Goal: Information Seeking & Learning: Check status

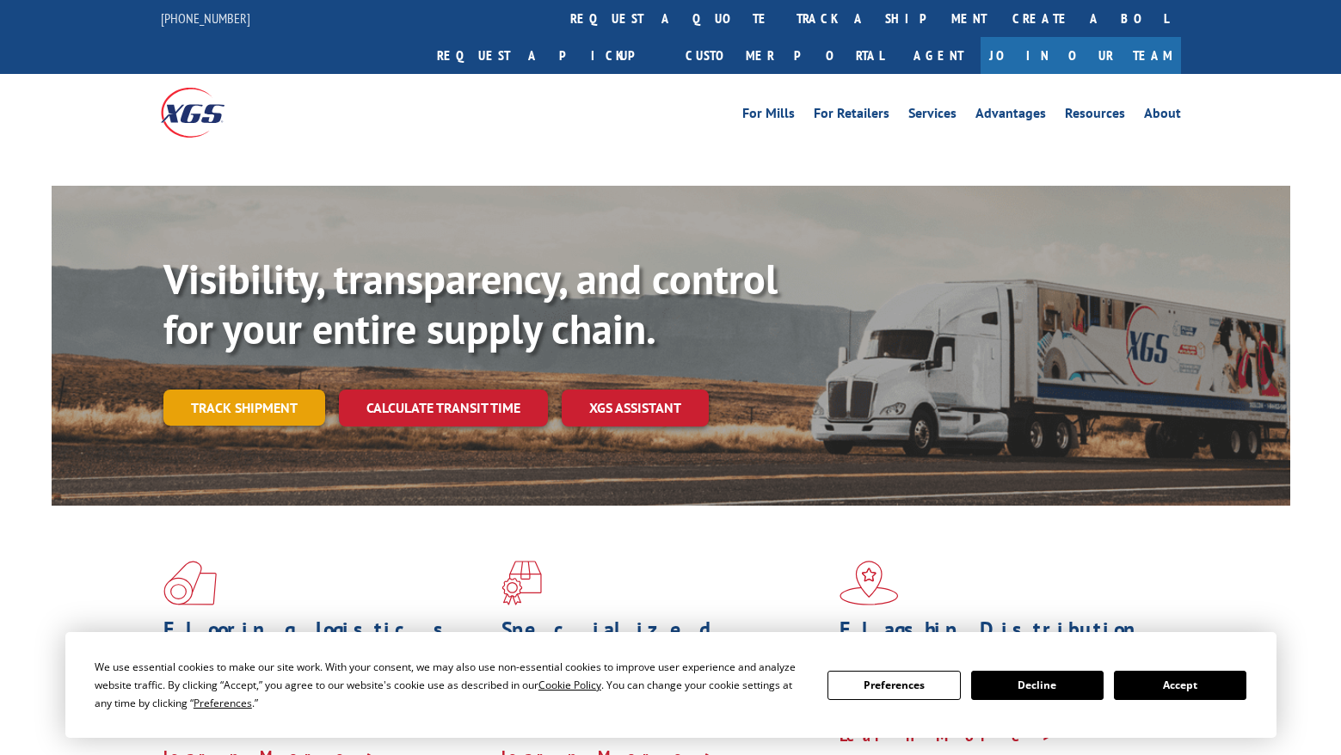
click at [276, 390] on link "Track shipment" at bounding box center [244, 408] width 162 height 36
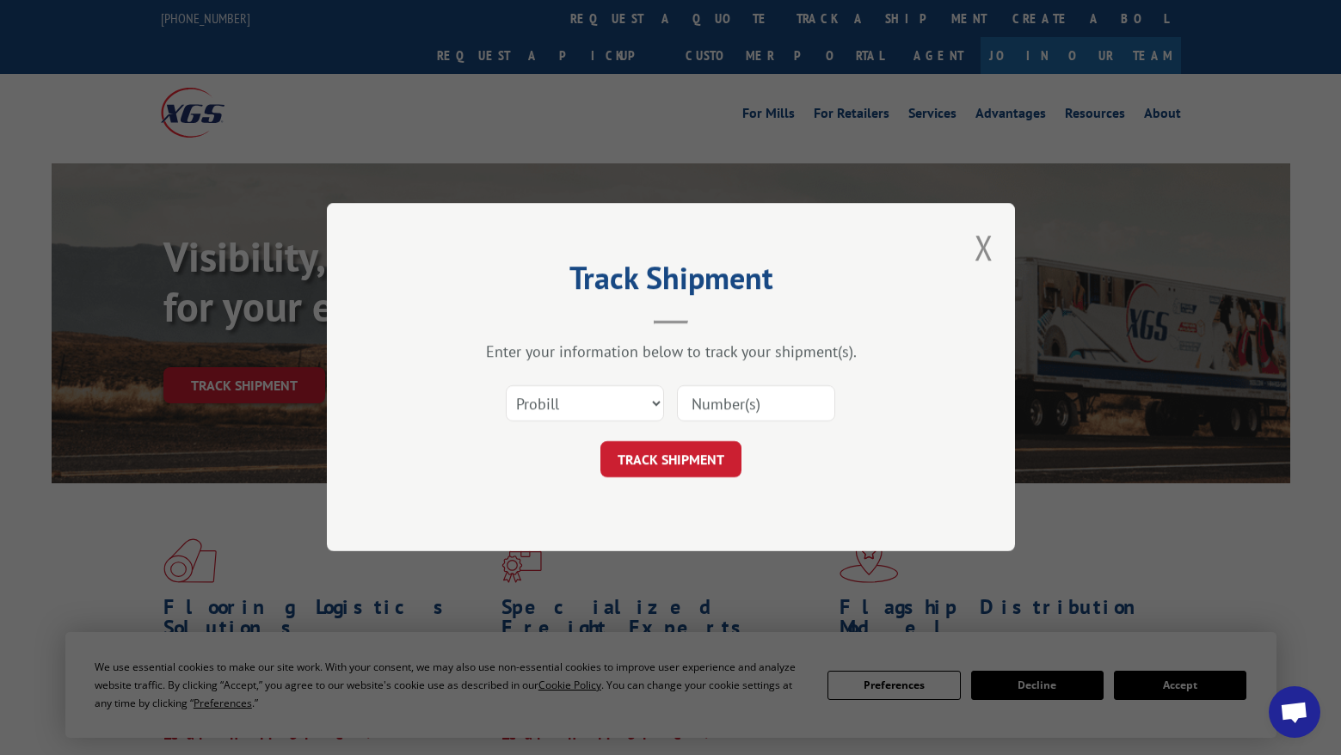
select select "bol"
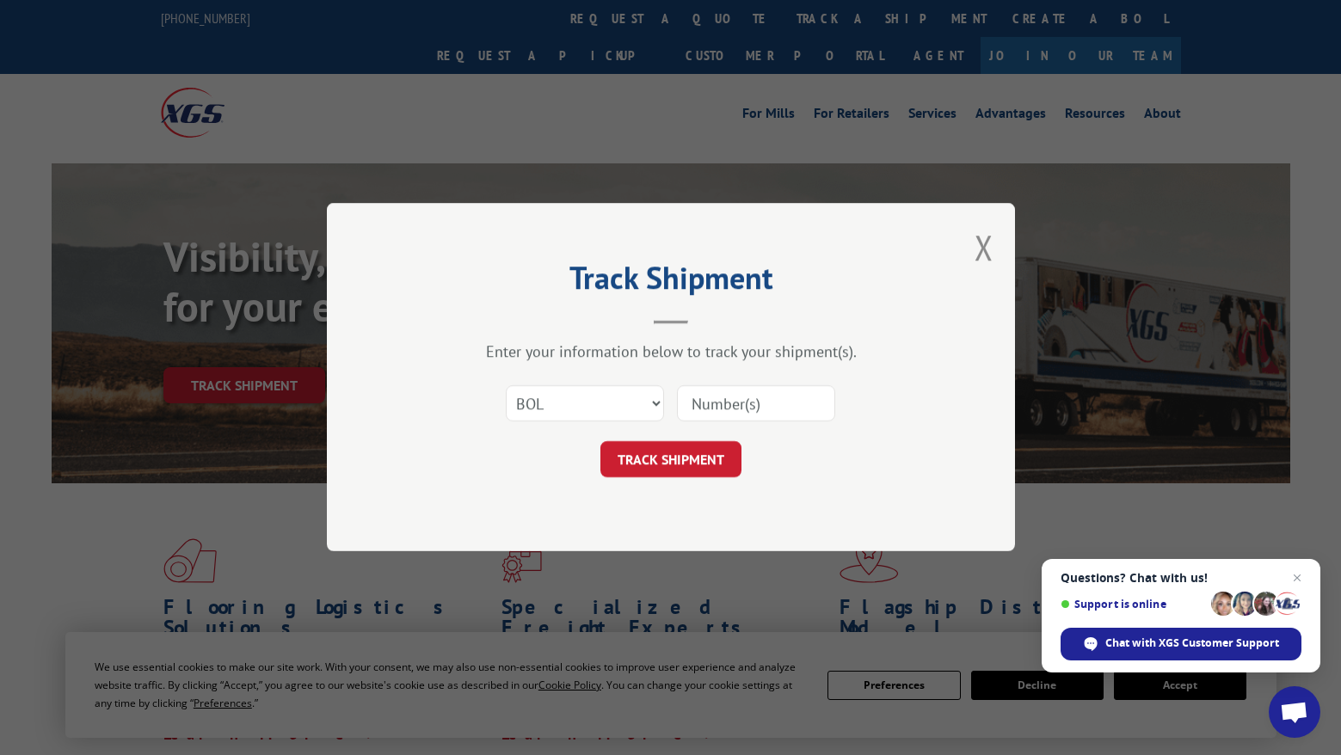
click at [767, 399] on input at bounding box center [756, 404] width 158 height 36
paste input "BG1007746025"
type input "BG1007746025"
click at [692, 451] on button "TRACK SHIPMENT" at bounding box center [671, 460] width 141 height 36
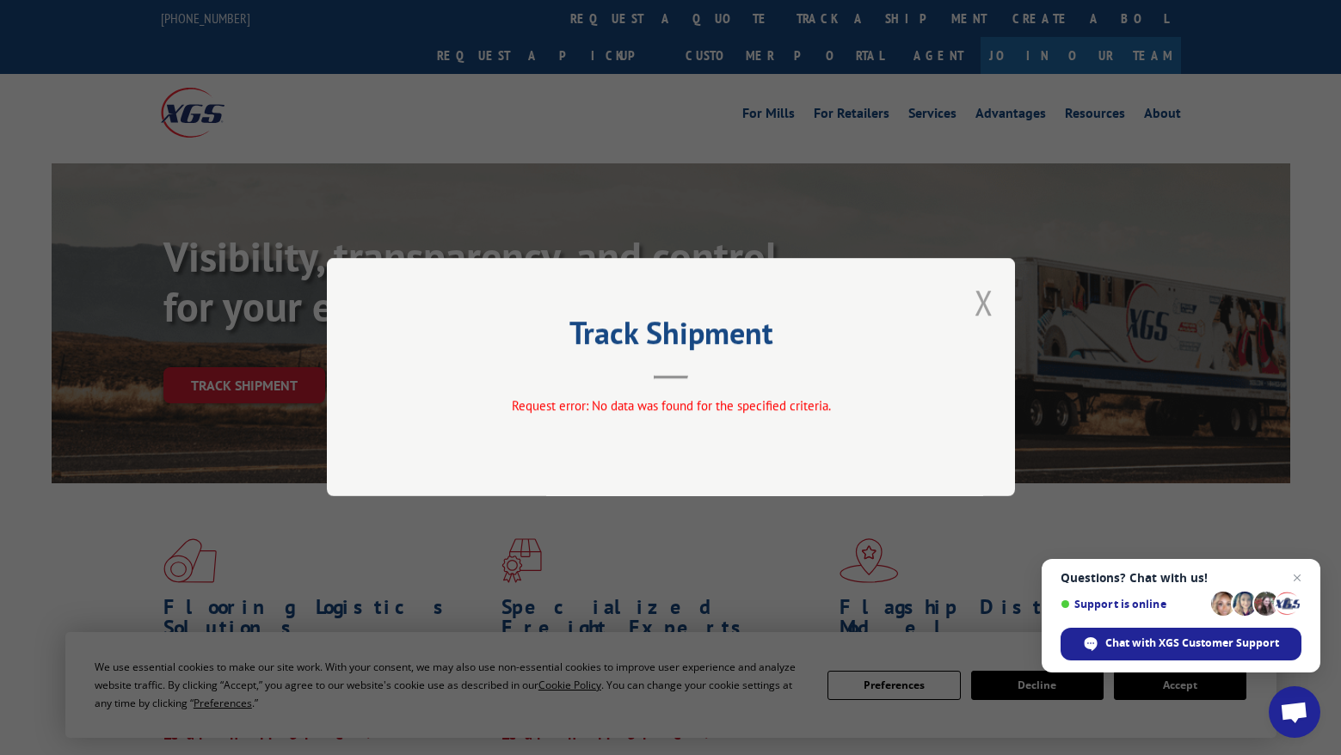
click at [980, 295] on button "Close modal" at bounding box center [984, 303] width 19 height 46
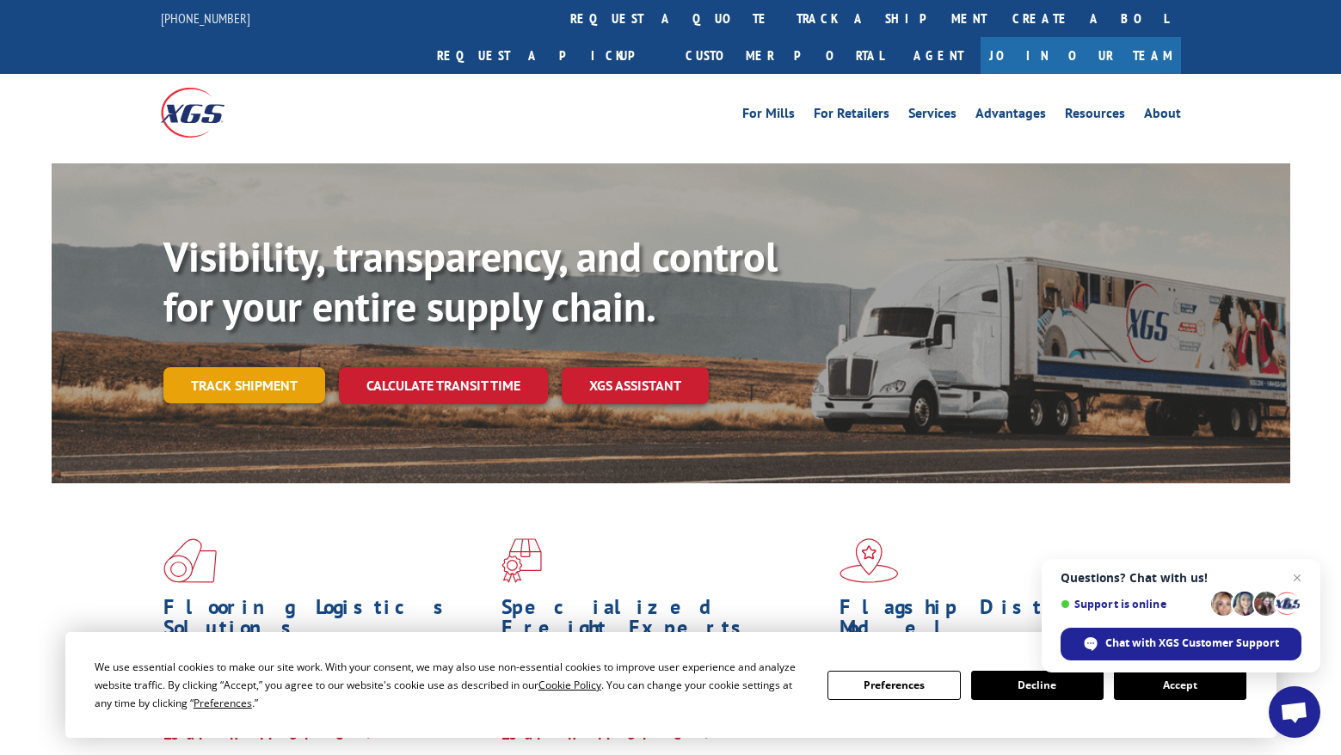
click at [224, 367] on link "Track shipment" at bounding box center [244, 385] width 162 height 36
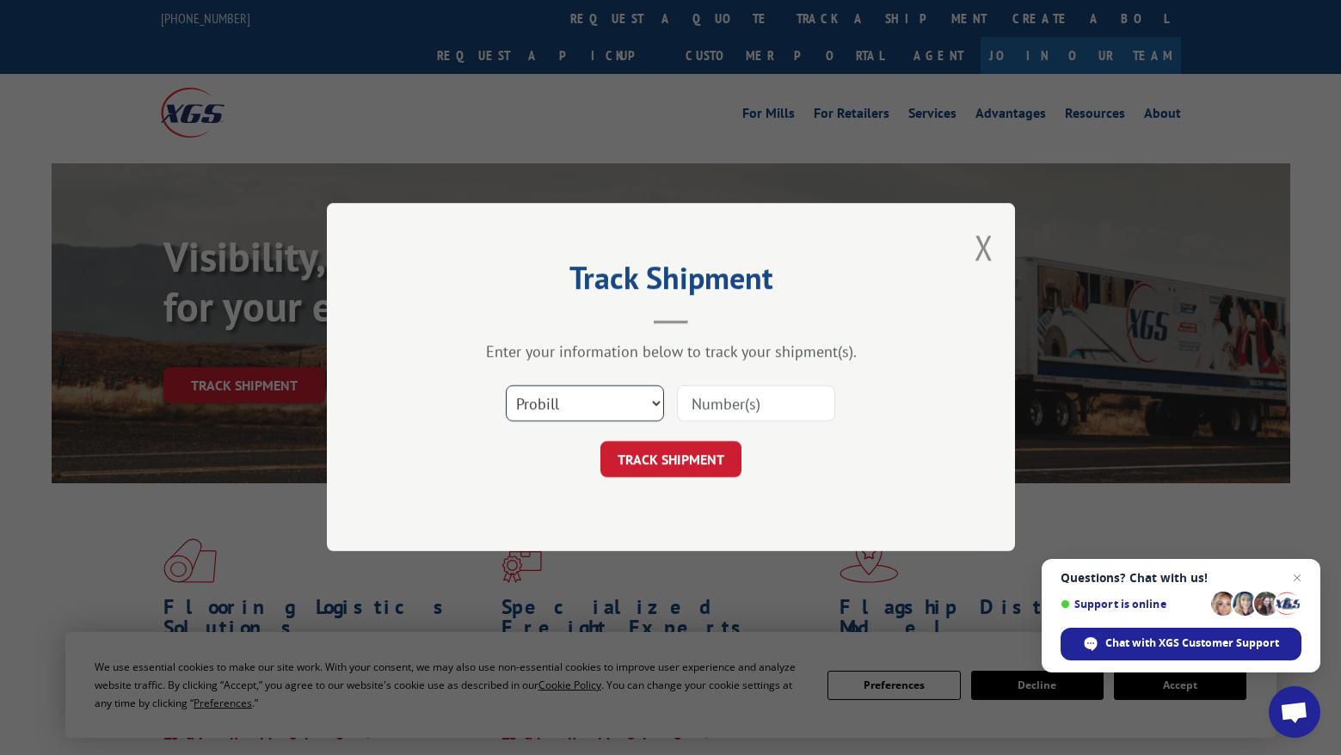
select select "bol"
click at [700, 404] on input at bounding box center [756, 404] width 158 height 36
paste input "BG1007746025"
click at [712, 404] on input "BG1007746025" at bounding box center [756, 404] width 158 height 36
type input "1007746025"
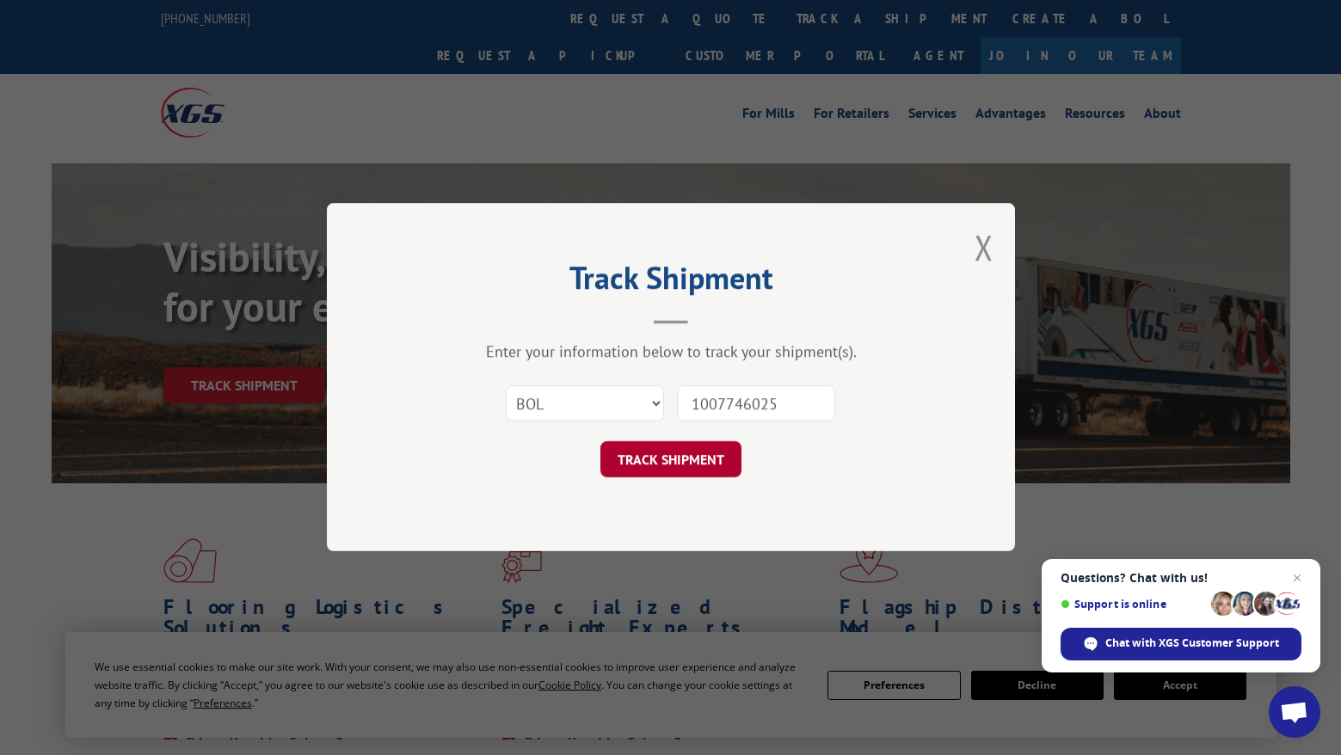
click at [714, 453] on button "TRACK SHIPMENT" at bounding box center [671, 460] width 141 height 36
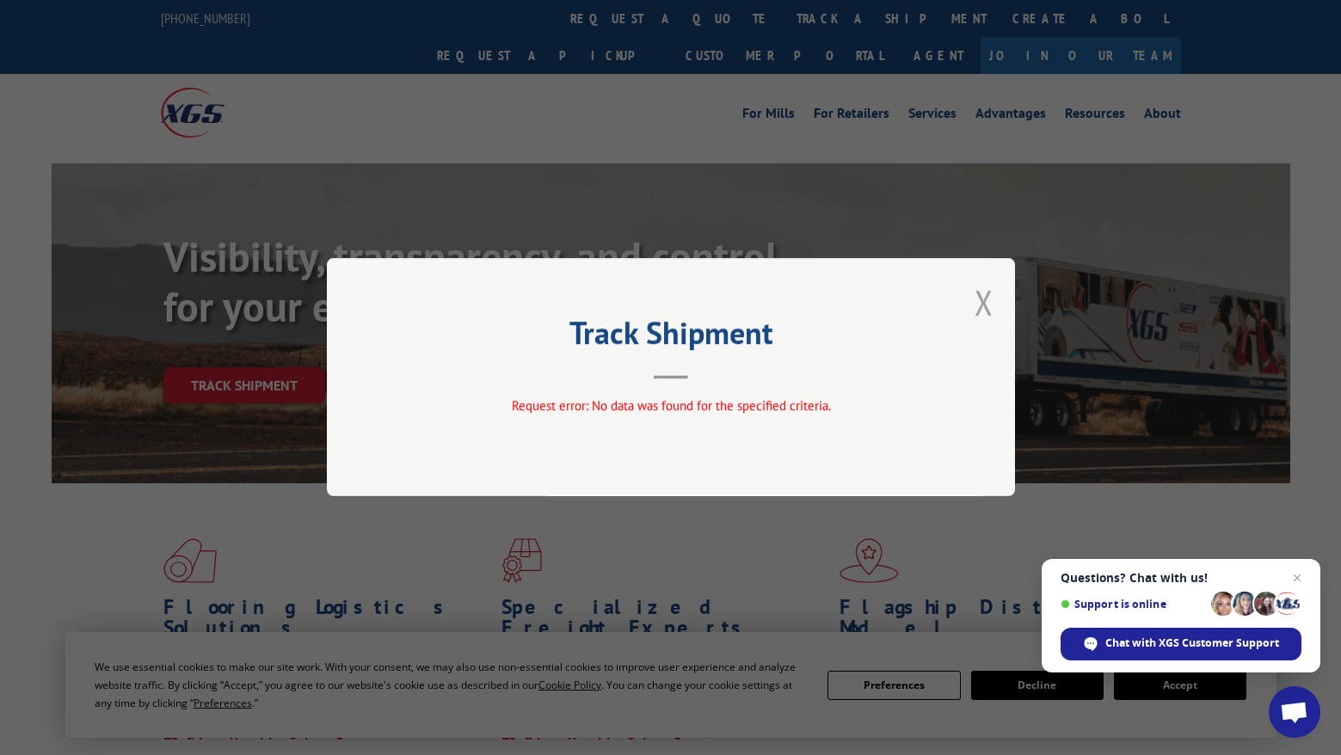
click at [983, 297] on button "Close modal" at bounding box center [984, 303] width 19 height 46
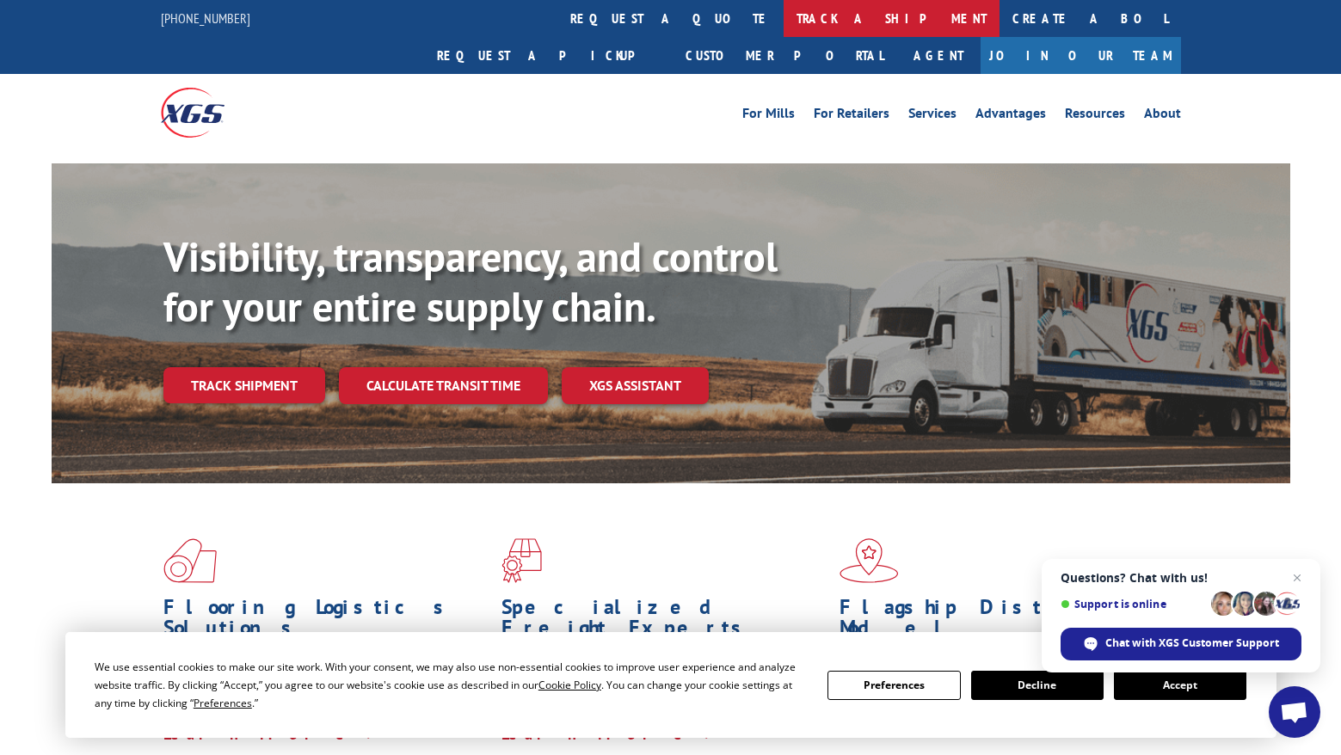
click at [784, 12] on link "track a shipment" at bounding box center [892, 18] width 216 height 37
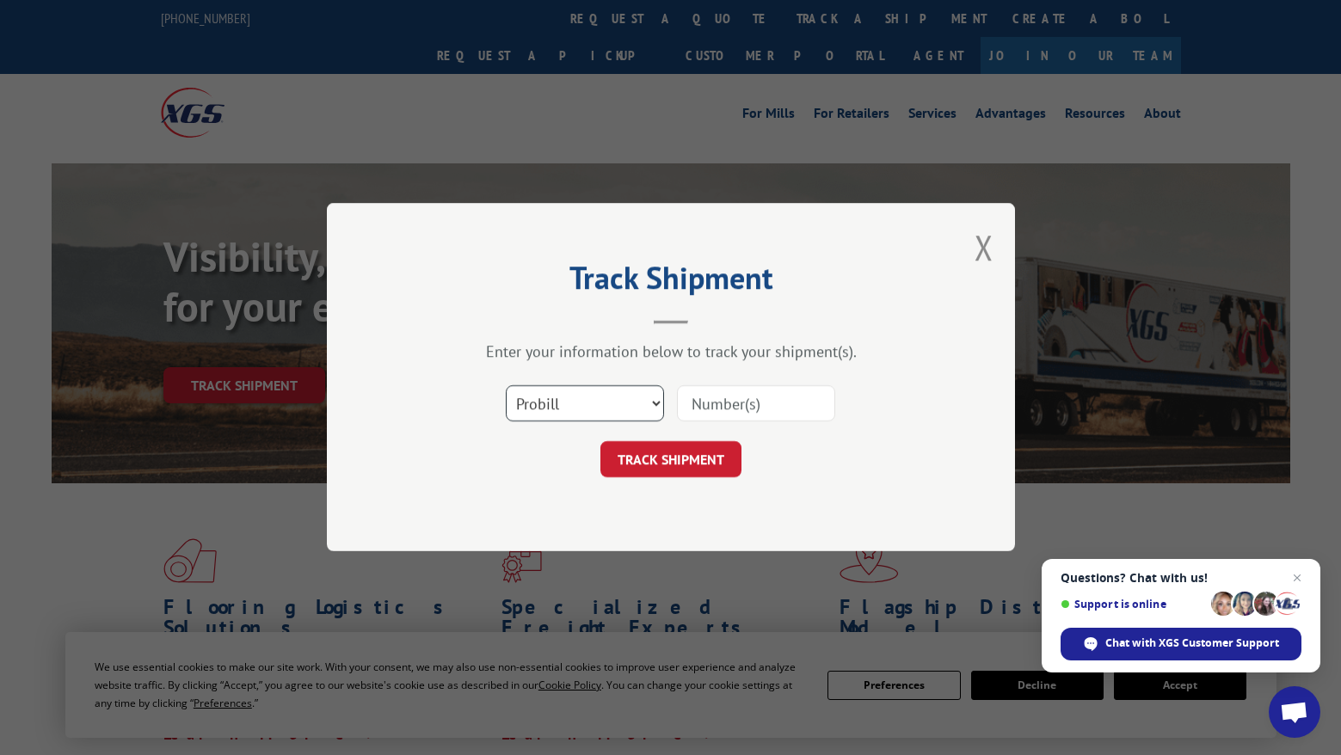
select select "bol"
click at [729, 402] on input at bounding box center [756, 404] width 158 height 36
paste input "BG1007746025"
type input "BG1007746025"
click at [699, 453] on button "TRACK SHIPMENT" at bounding box center [671, 460] width 141 height 36
